Goal: Find specific page/section: Find specific page/section

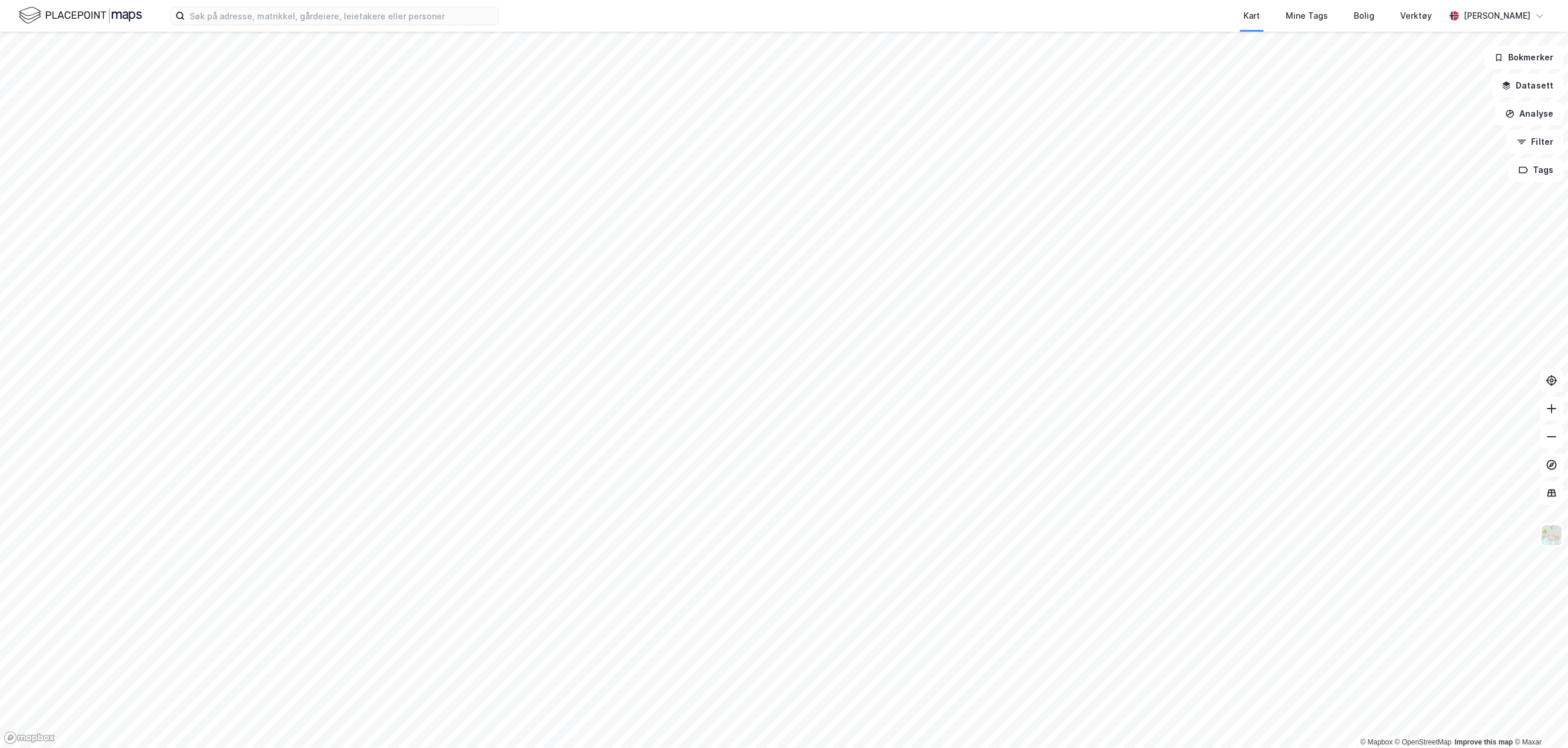
click at [303, 25] on label at bounding box center [334, 16] width 329 height 19
click at [303, 25] on input at bounding box center [341, 15] width 314 height 18
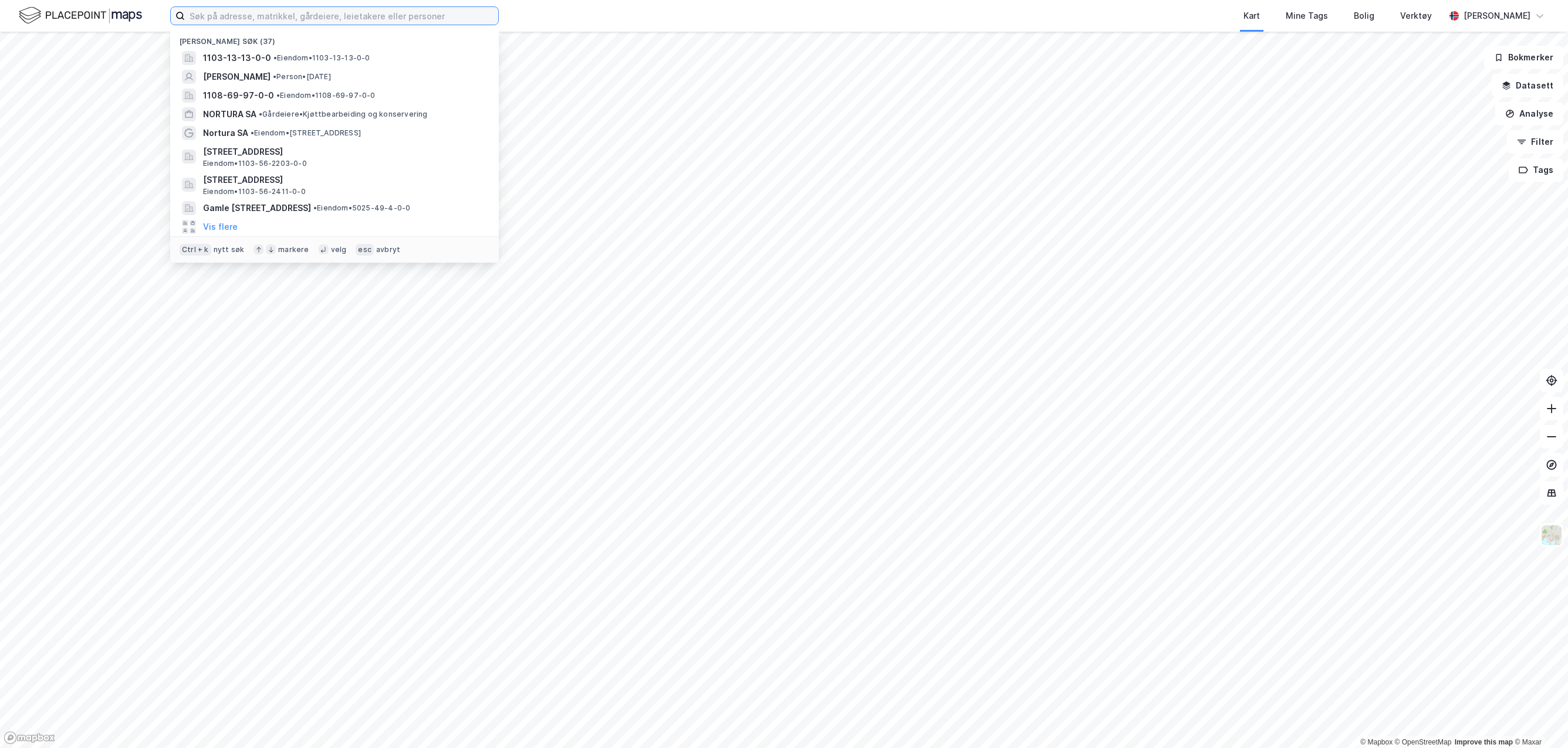
click at [306, 19] on input at bounding box center [341, 15] width 314 height 18
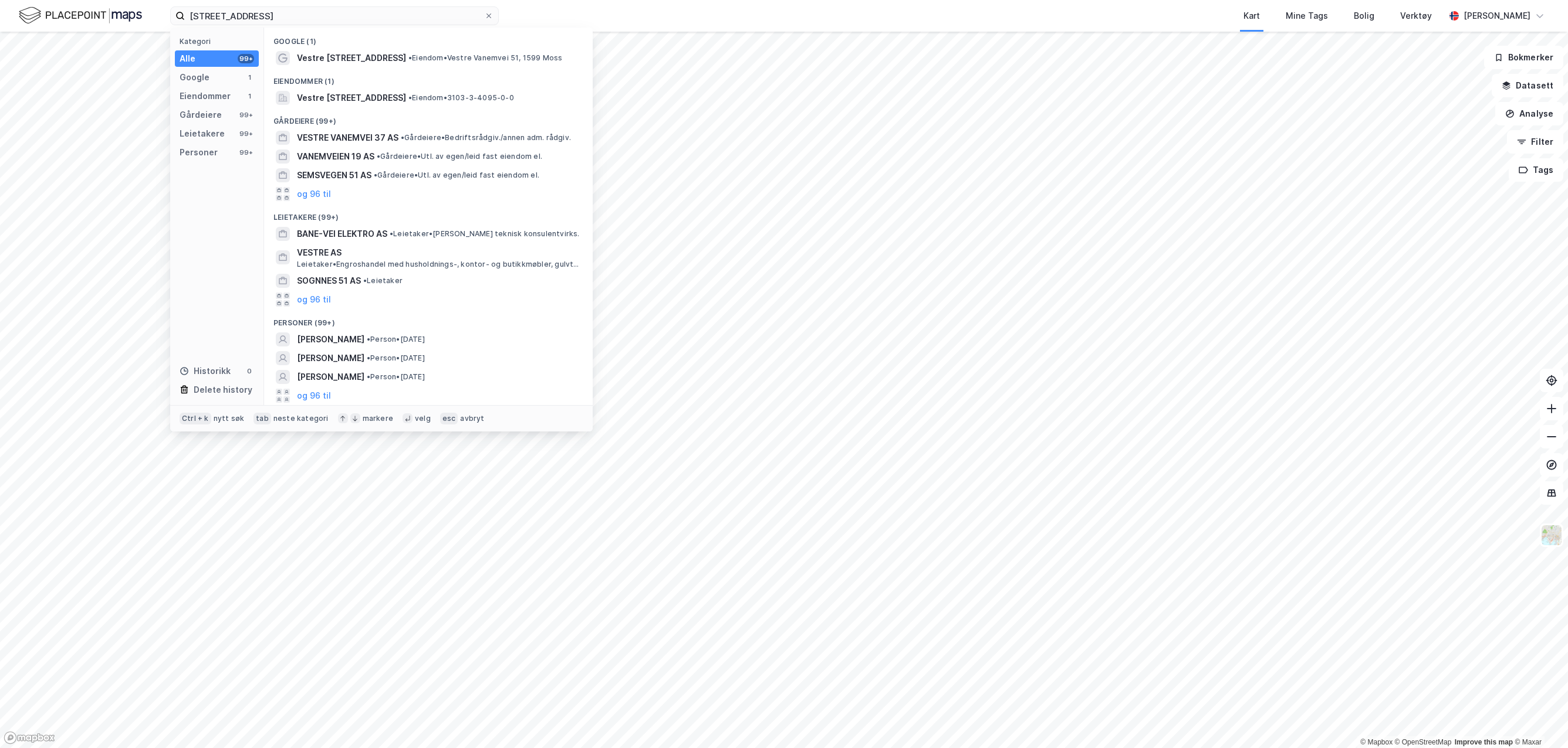
click at [416, 53] on span "• Eiendom • Vestre [STREET_ADDRESS]" at bounding box center [485, 58] width 154 height 9
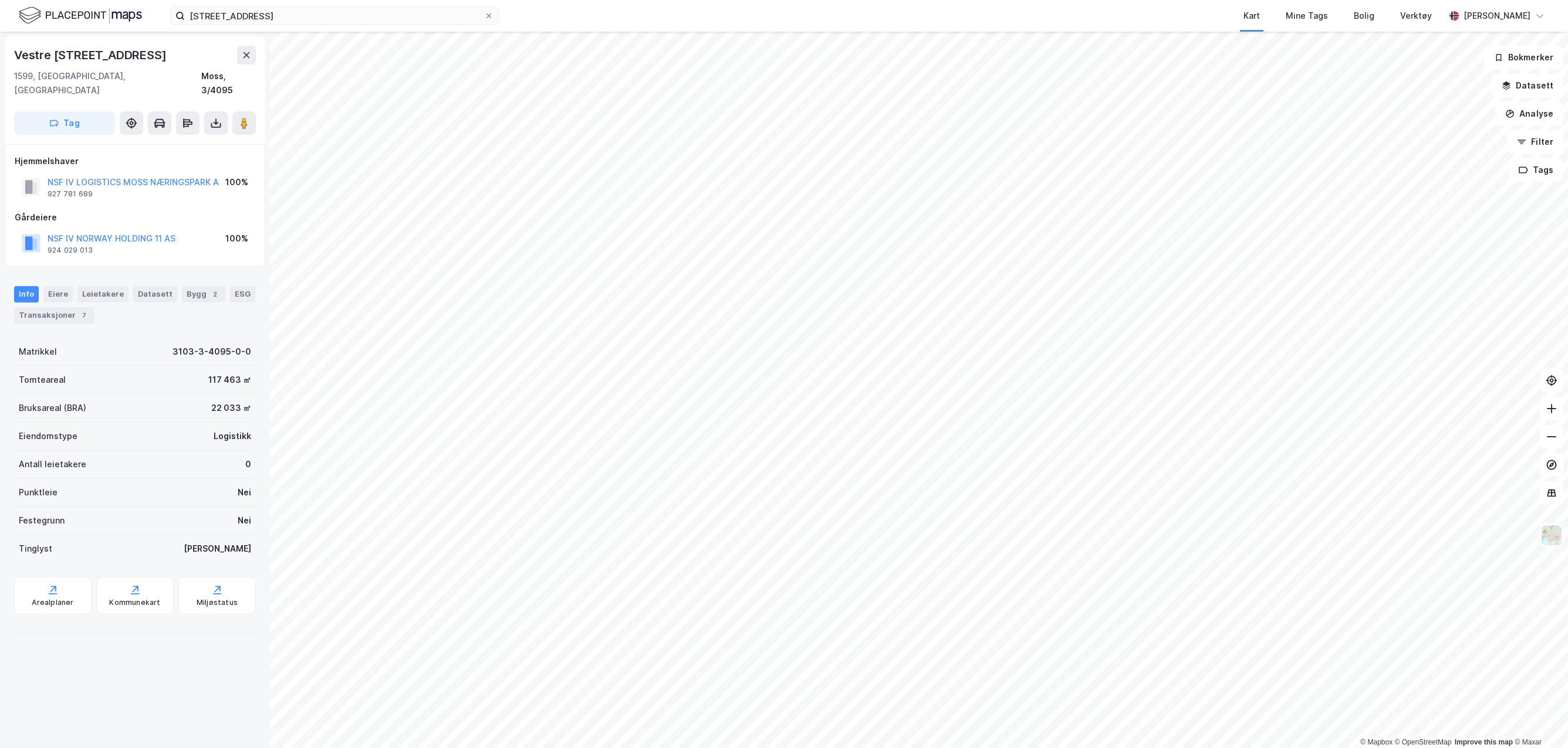
drag, startPoint x: 441, startPoint y: 27, endPoint x: 273, endPoint y: 26, distance: 168.0
click at [273, 26] on div "vestre vanemvei 51 Kart Mine Tags Bolig Verktøy [PERSON_NAME]" at bounding box center [784, 15] width 1568 height 31
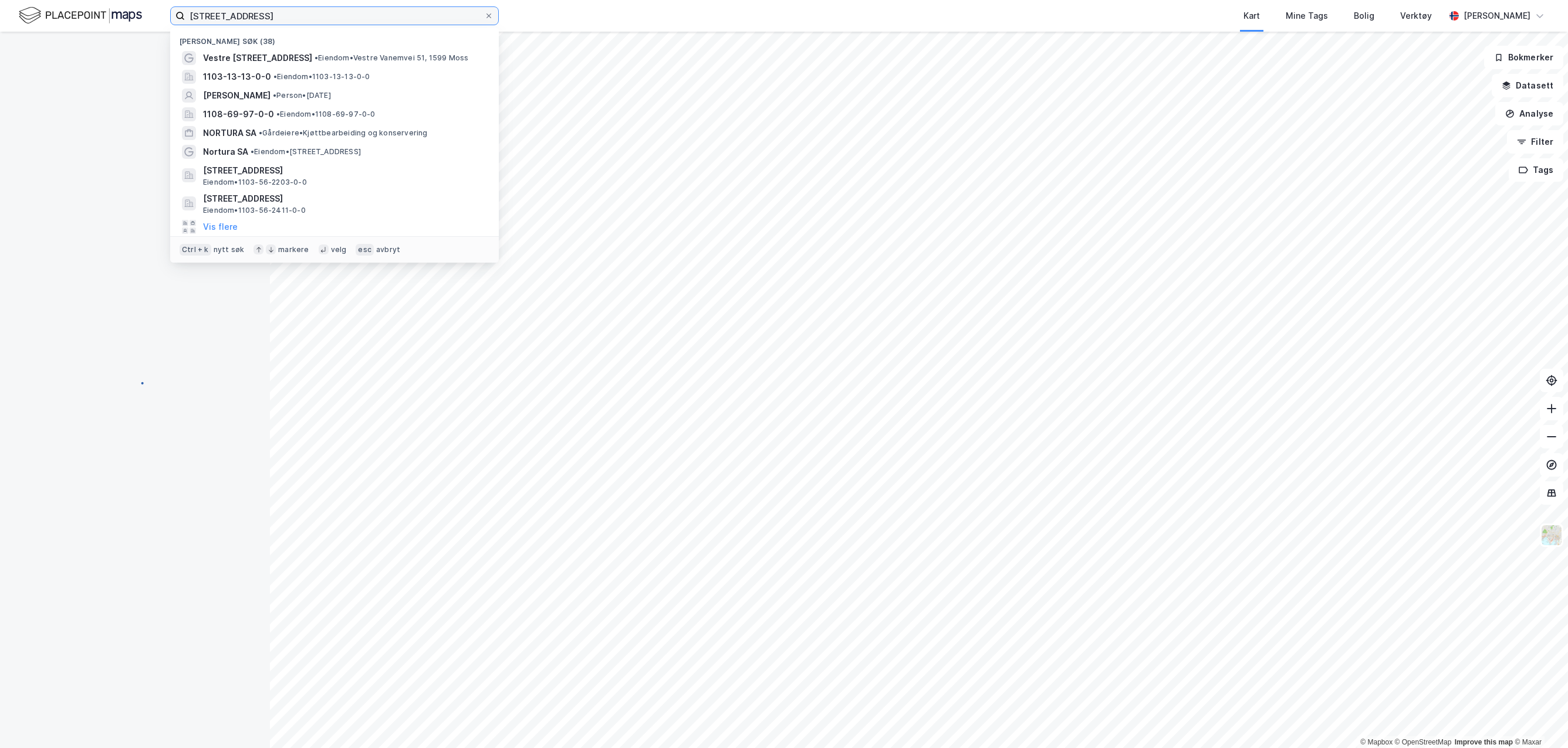
drag, startPoint x: 450, startPoint y: 21, endPoint x: 416, endPoint y: 21, distance: 34.0
click at [449, 21] on input "[STREET_ADDRESS]" at bounding box center [334, 15] width 299 height 18
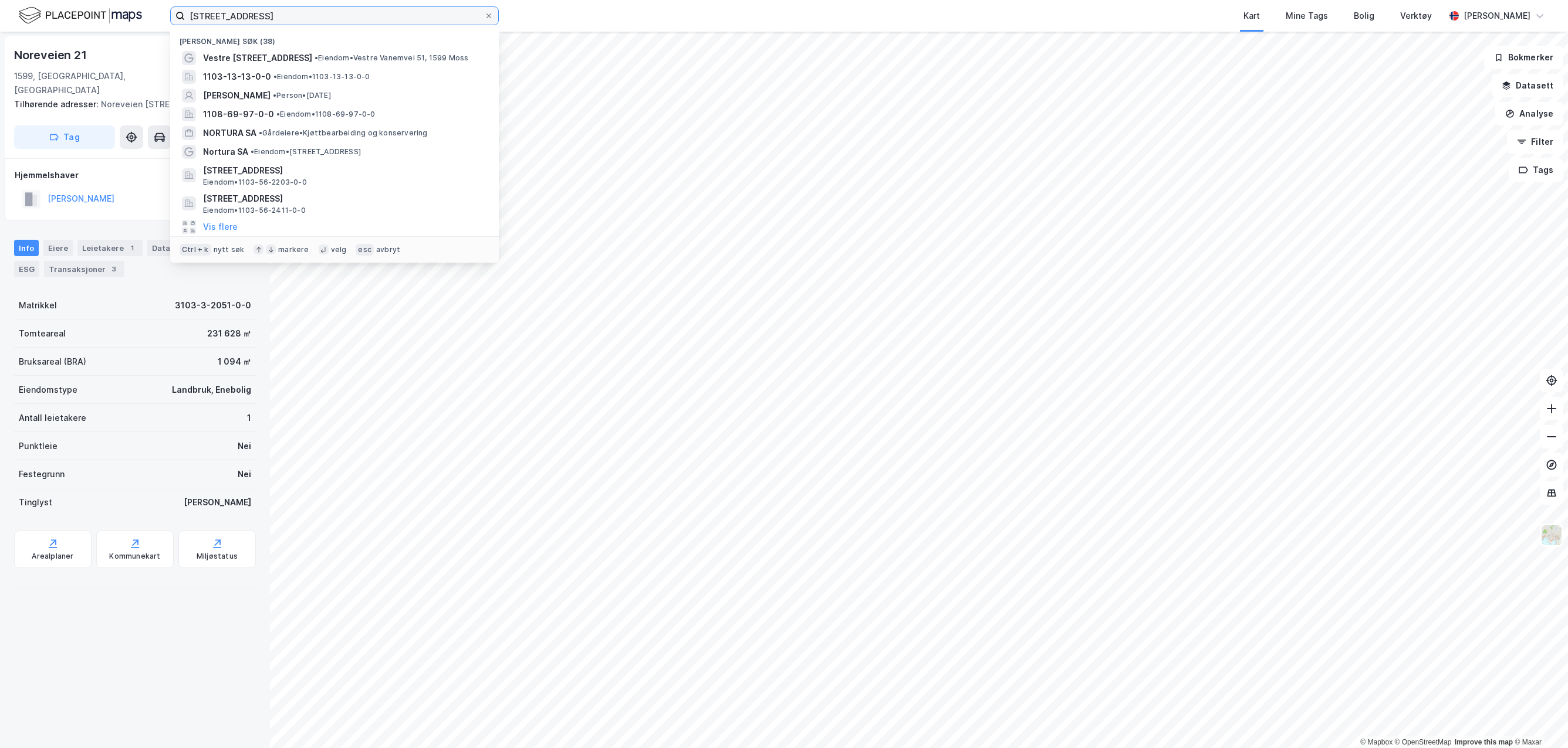
click at [306, 16] on input "[STREET_ADDRESS]" at bounding box center [334, 15] width 299 height 18
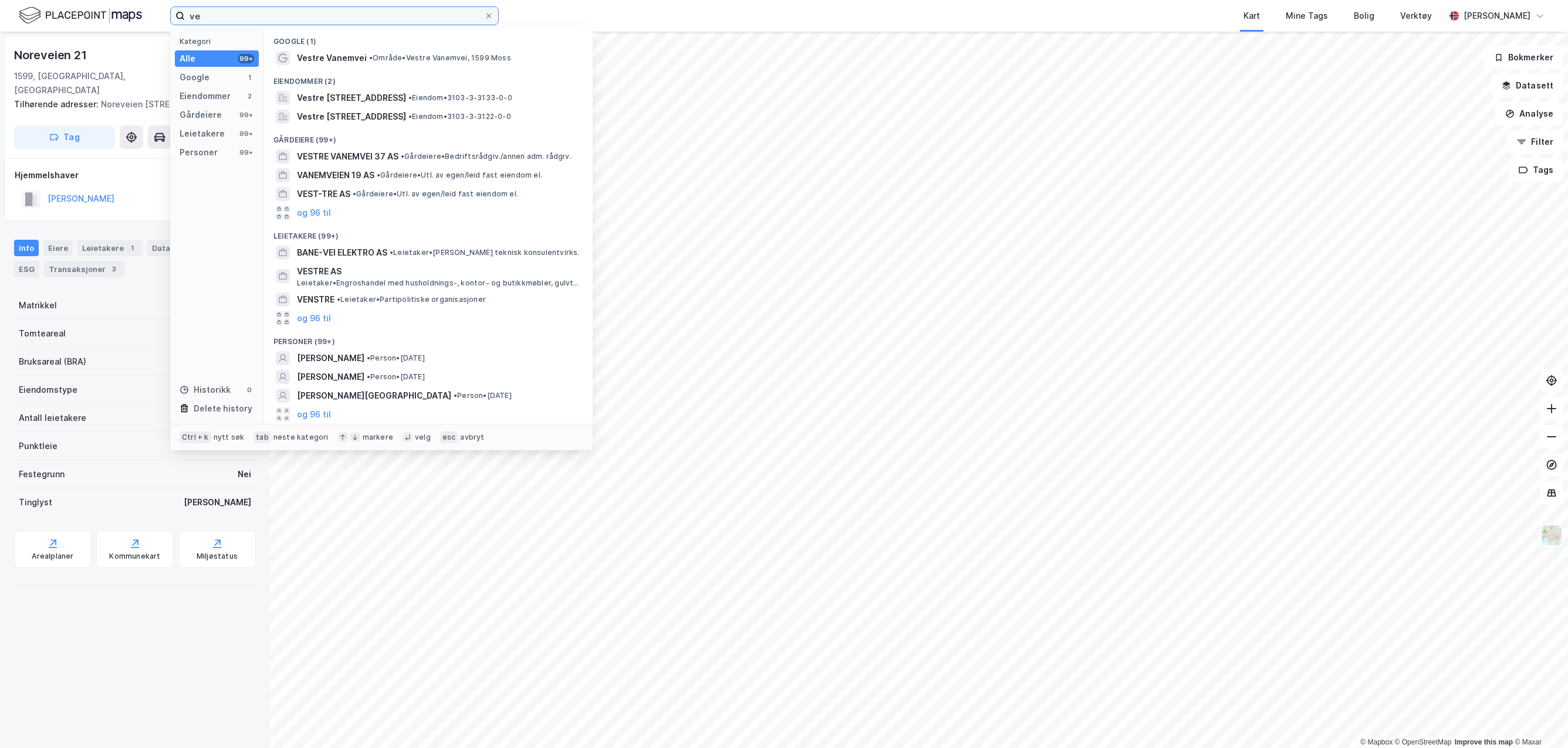
type input "v"
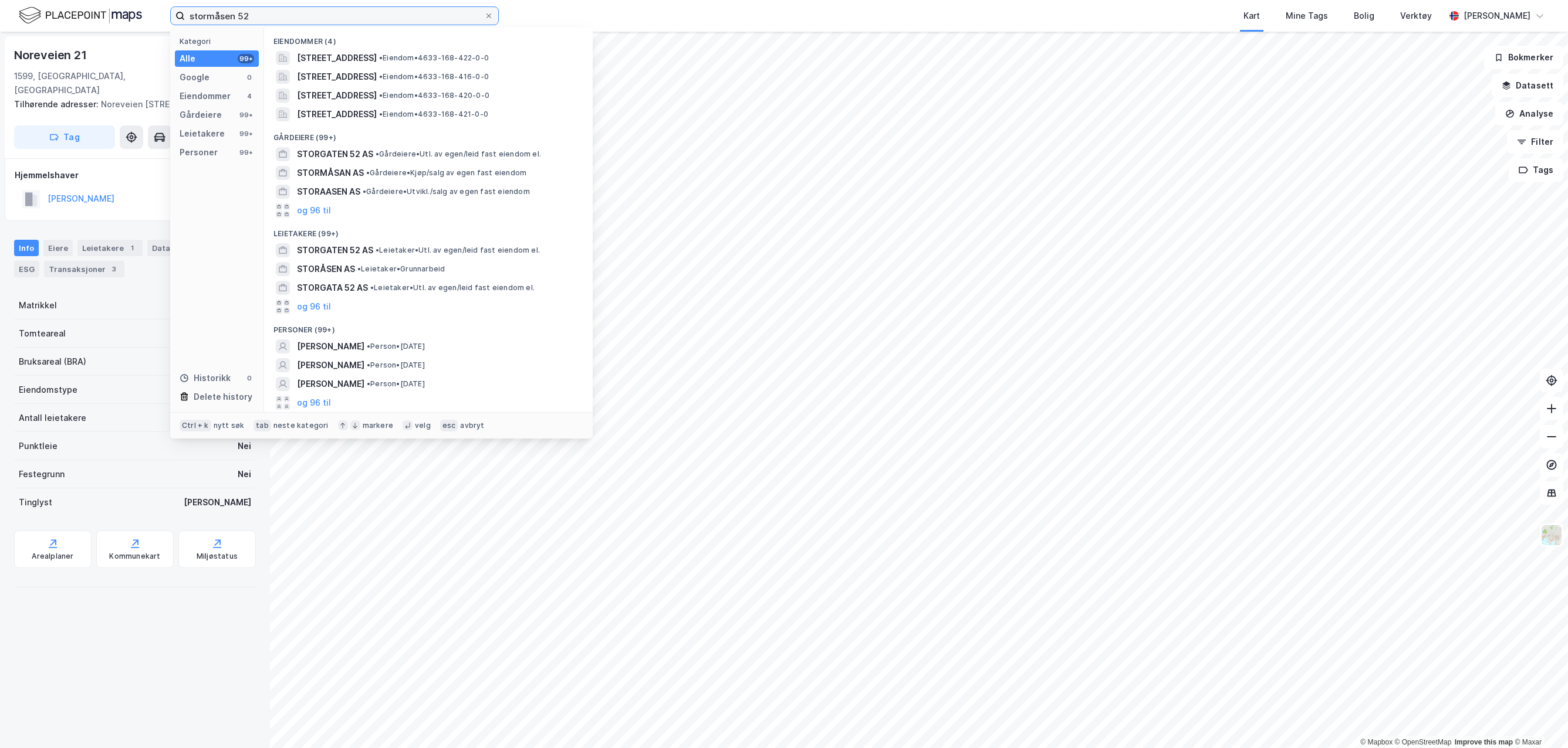
click at [293, 12] on input "stormåsen 52" at bounding box center [334, 15] width 299 height 18
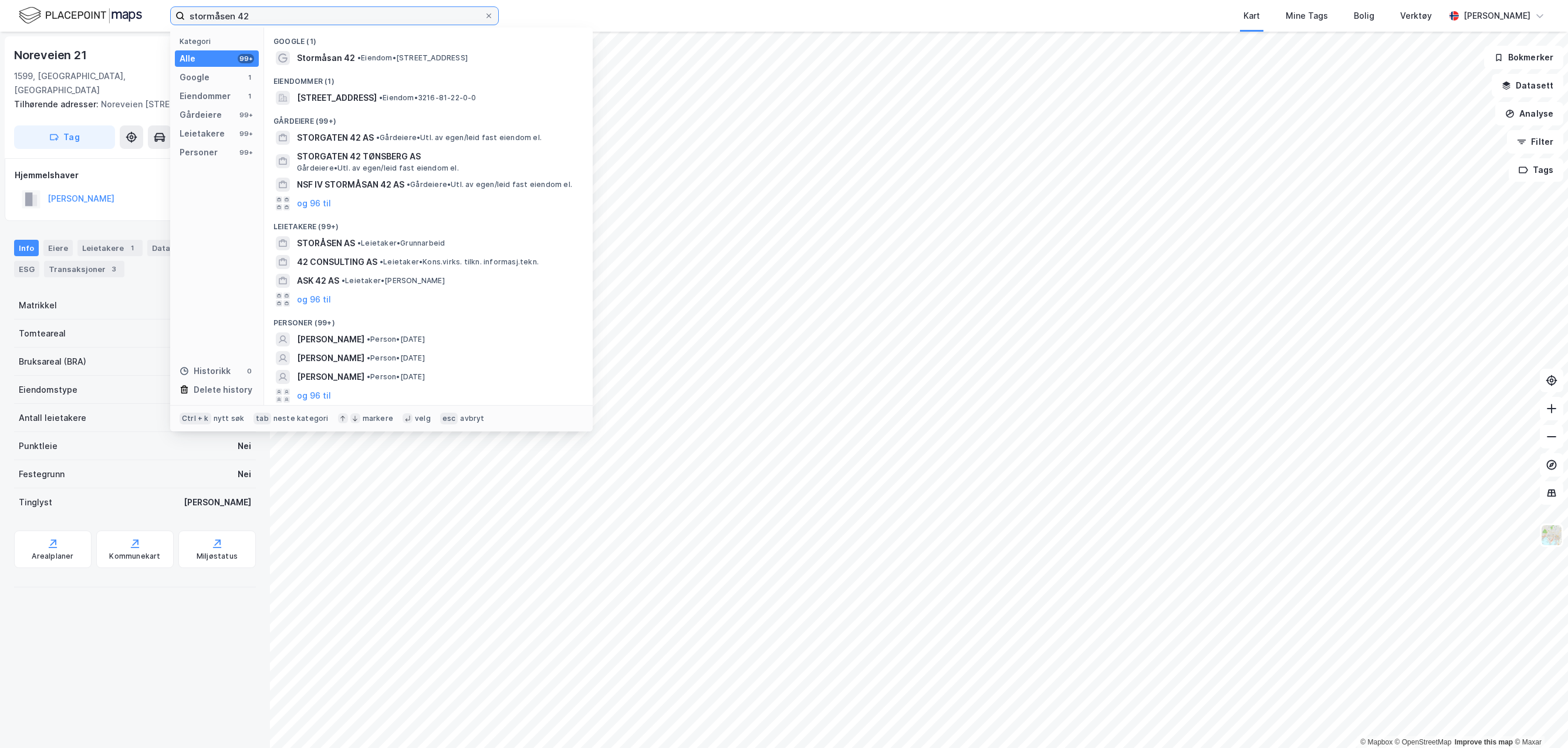
type input "stormåsen 42"
click at [353, 60] on div "Stormåsan 42 • Eiendom • [STREET_ADDRESS]" at bounding box center [439, 58] width 284 height 14
